Goal: Transaction & Acquisition: Download file/media

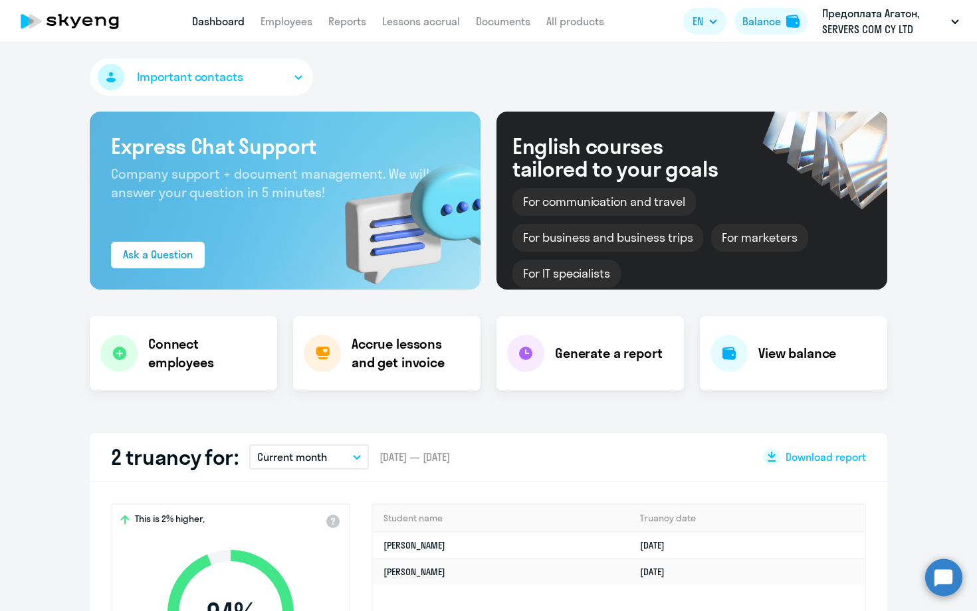
select select "30"
click at [293, 21] on link "Employees" at bounding box center [286, 21] width 52 height 13
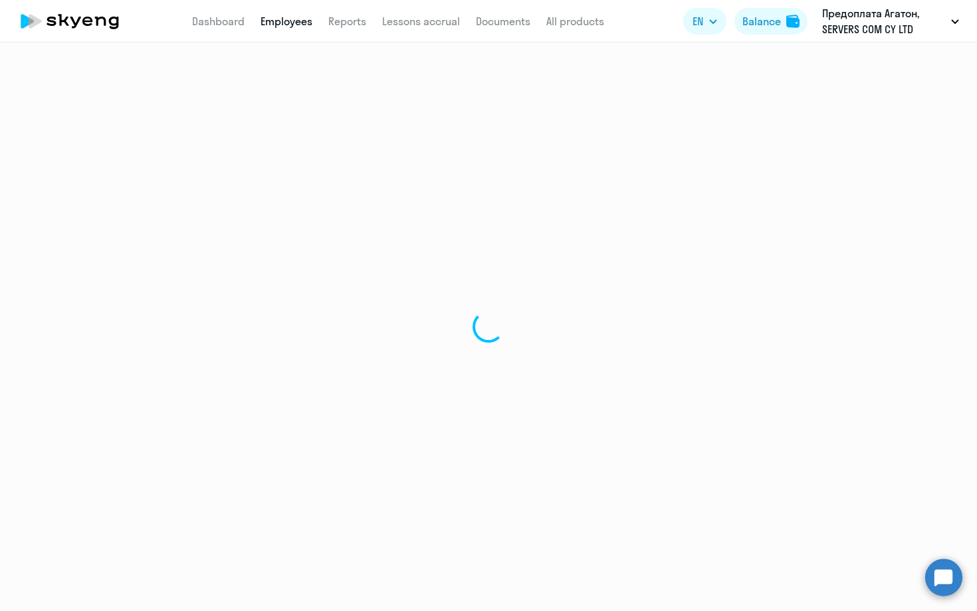
select select "30"
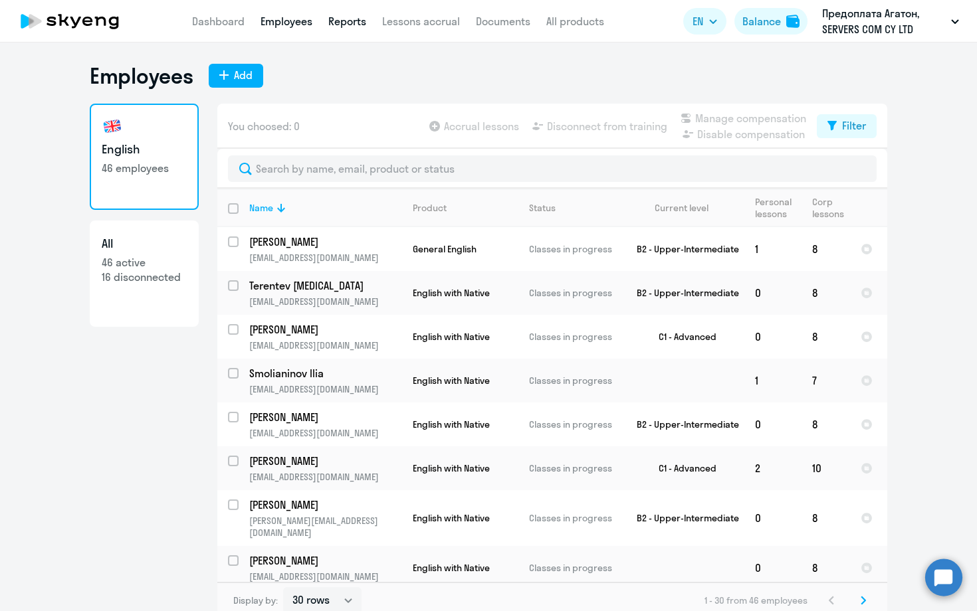
click at [348, 23] on link "Reports" at bounding box center [347, 21] width 38 height 13
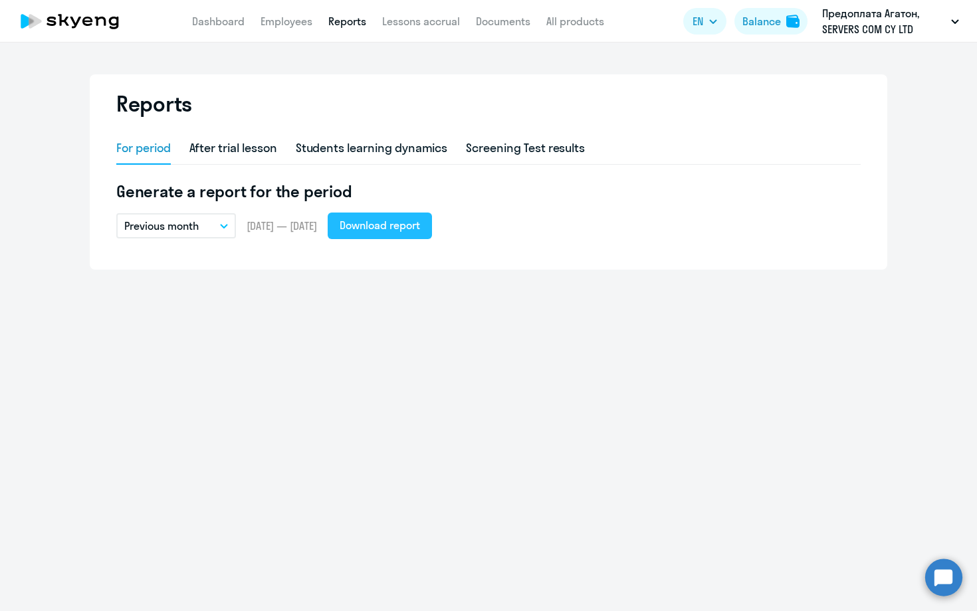
click at [405, 221] on div "Download report" at bounding box center [380, 225] width 80 height 16
click at [215, 27] on link "Dashboard" at bounding box center [218, 21] width 52 height 13
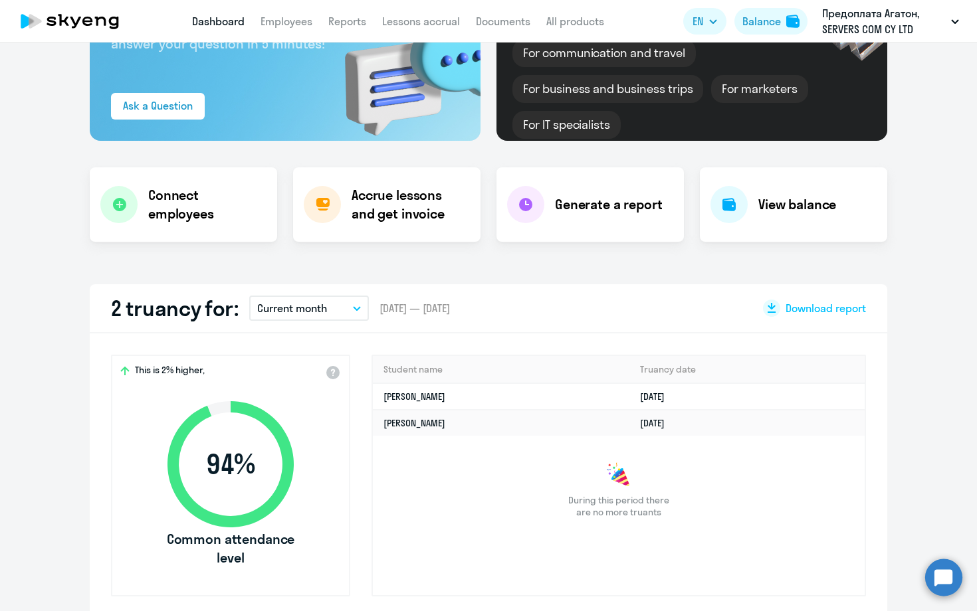
scroll to position [152, 0]
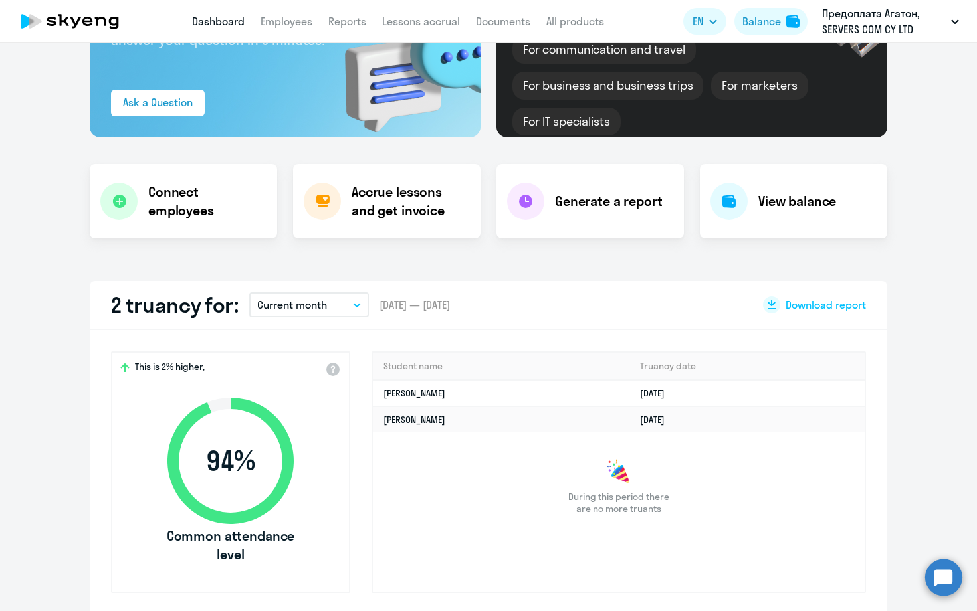
select select "30"
click at [343, 310] on button "Current month" at bounding box center [309, 304] width 120 height 25
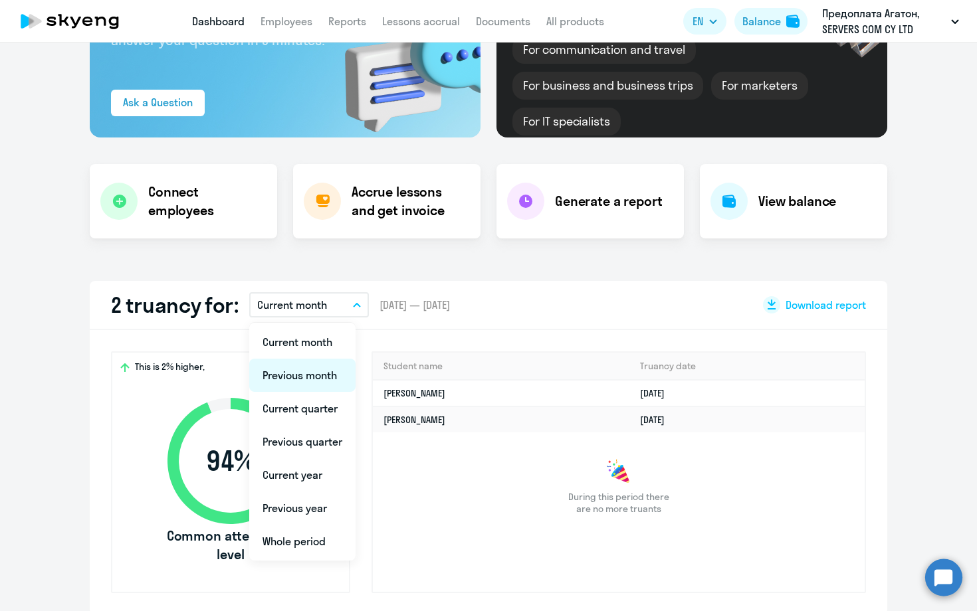
click at [320, 378] on li "Previous month" at bounding box center [302, 375] width 106 height 33
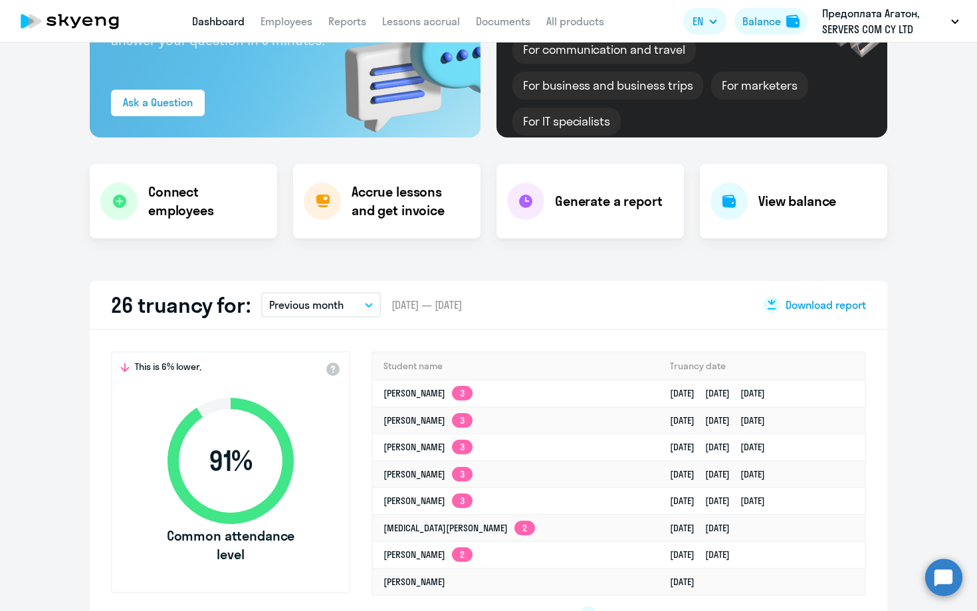
click at [766, 304] on icon at bounding box center [771, 305] width 11 height 11
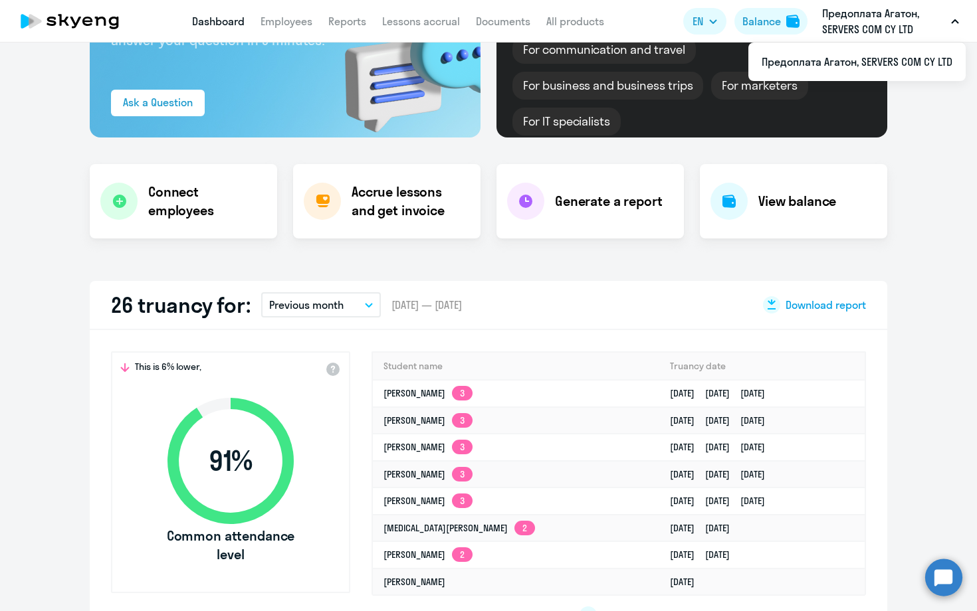
click at [932, 336] on app-truancy-attendance-dashboard "26 truancy for: Previous month Current month Previous month Current quarter Pre…" at bounding box center [488, 463] width 977 height 365
